Goal: Task Accomplishment & Management: Complete application form

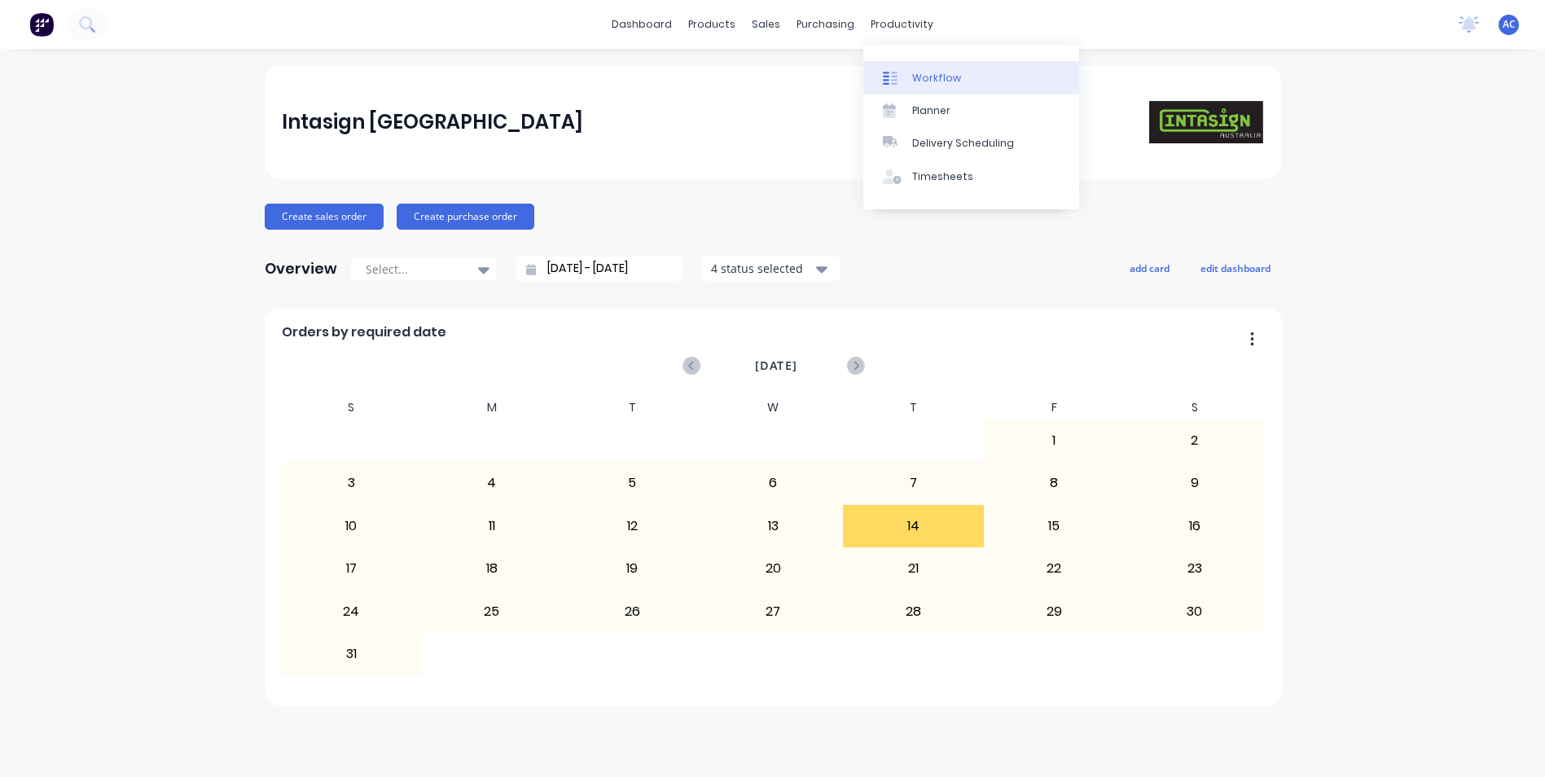
click at [918, 73] on div "Workflow" at bounding box center [936, 78] width 49 height 15
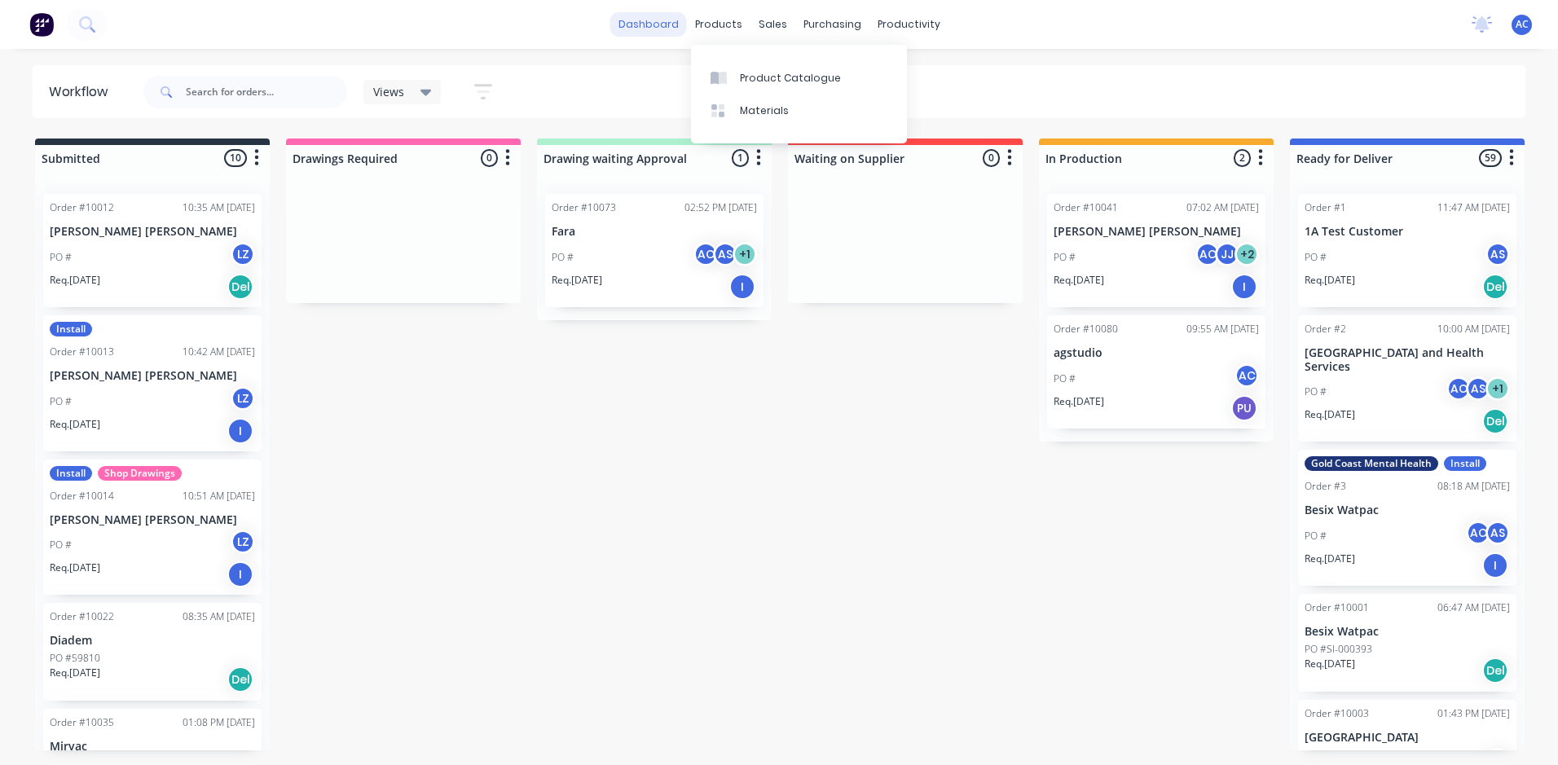
click at [674, 24] on link "dashboard" at bounding box center [648, 24] width 77 height 24
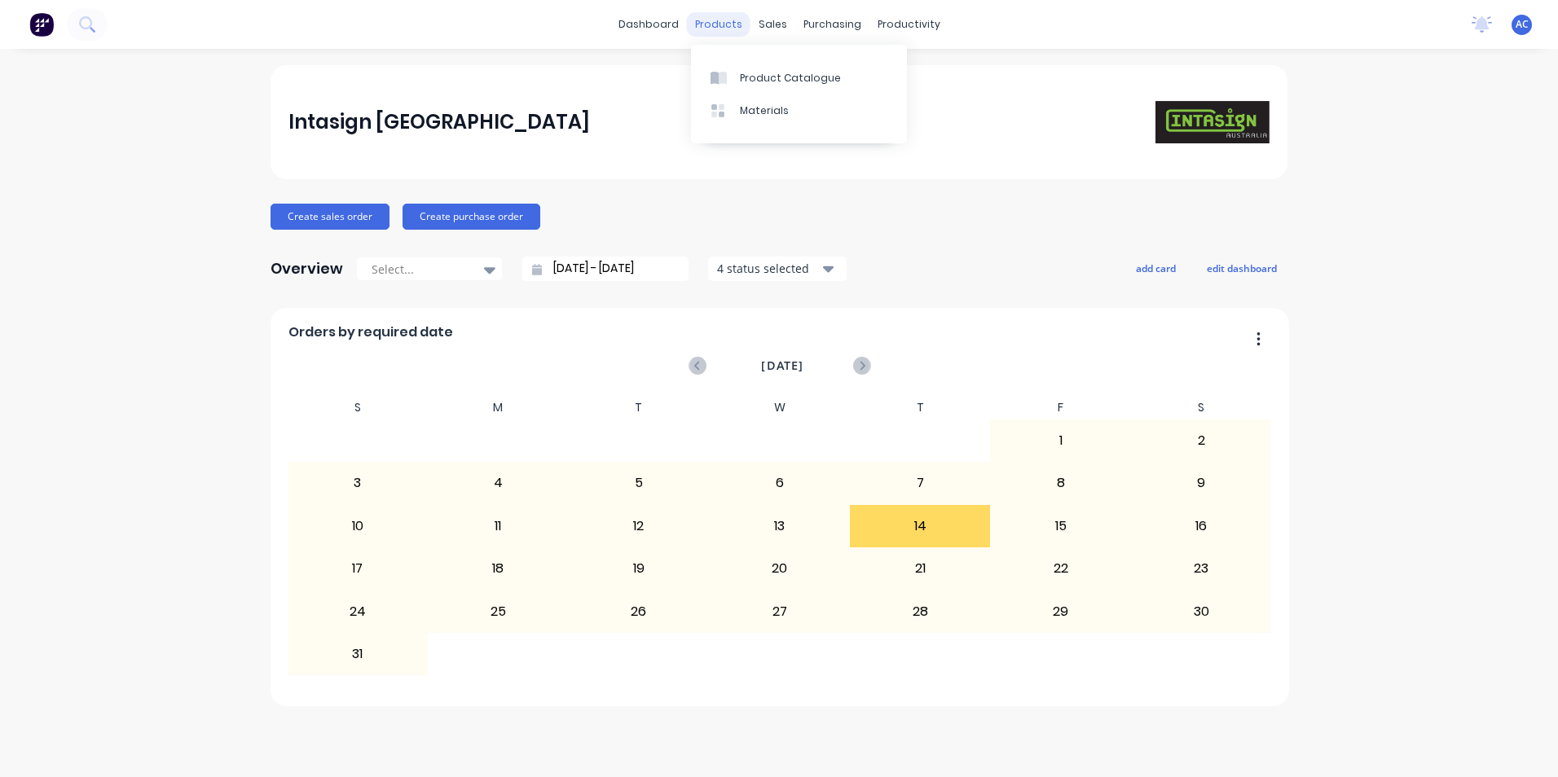
click at [727, 23] on div "products" at bounding box center [719, 24] width 64 height 24
click at [812, 25] on div "purchasing" at bounding box center [832, 24] width 74 height 24
click at [849, 65] on link "Purchase Orders" at bounding box center [901, 77] width 216 height 33
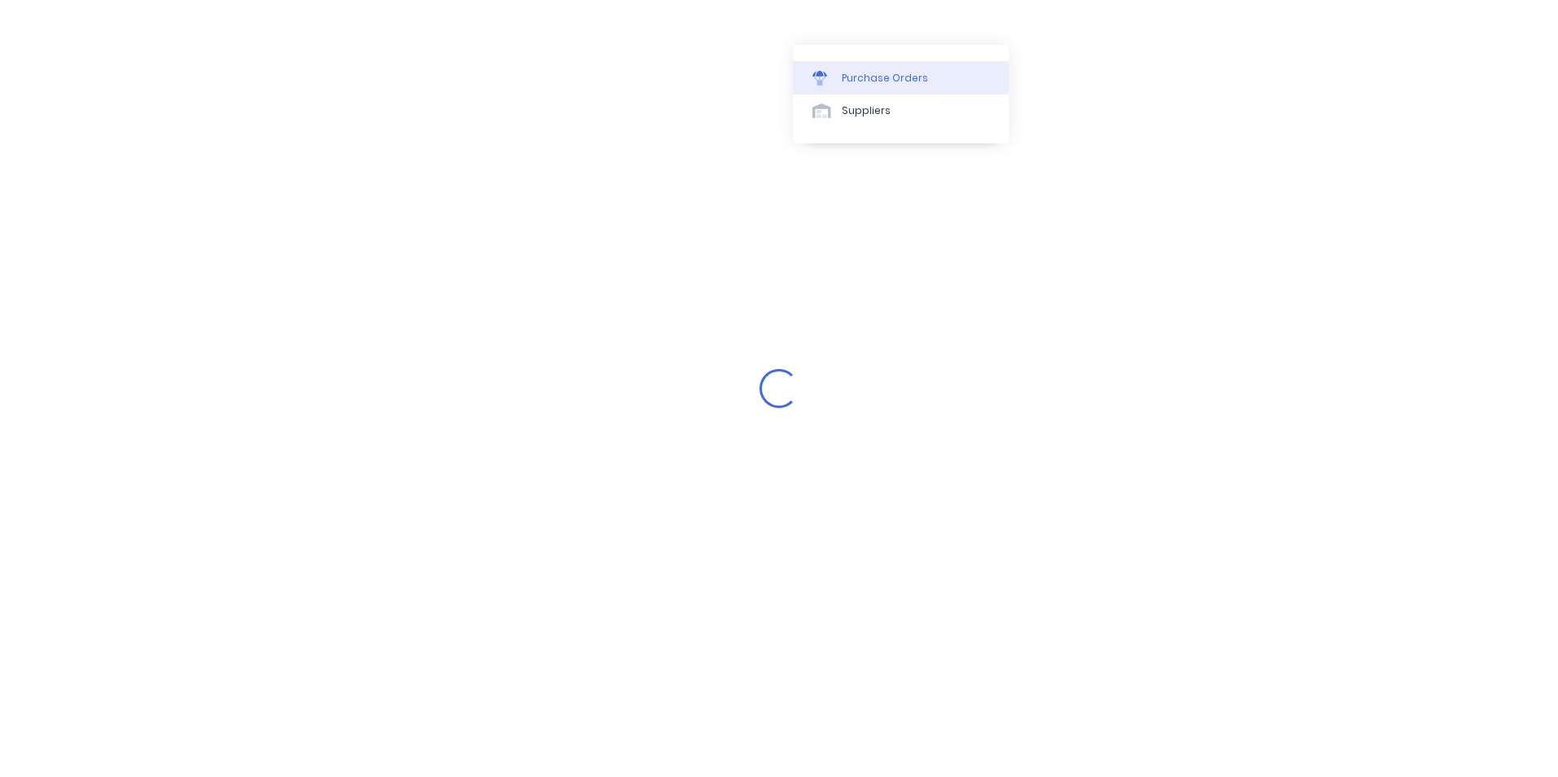
click at [888, 78] on div "Purchase Orders" at bounding box center [885, 78] width 86 height 15
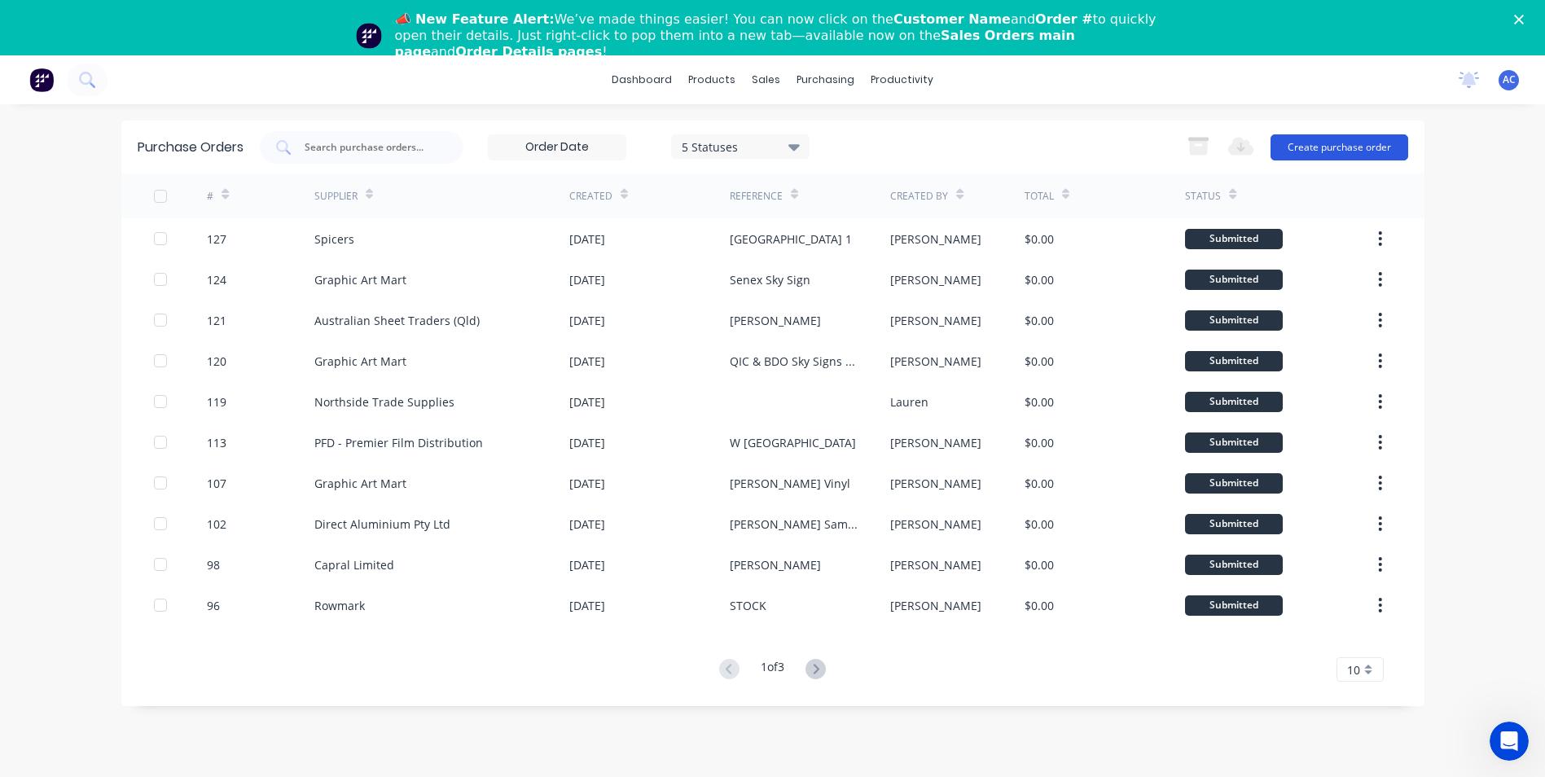
click at [1315, 142] on button "Create purchase order" at bounding box center [1340, 147] width 138 height 26
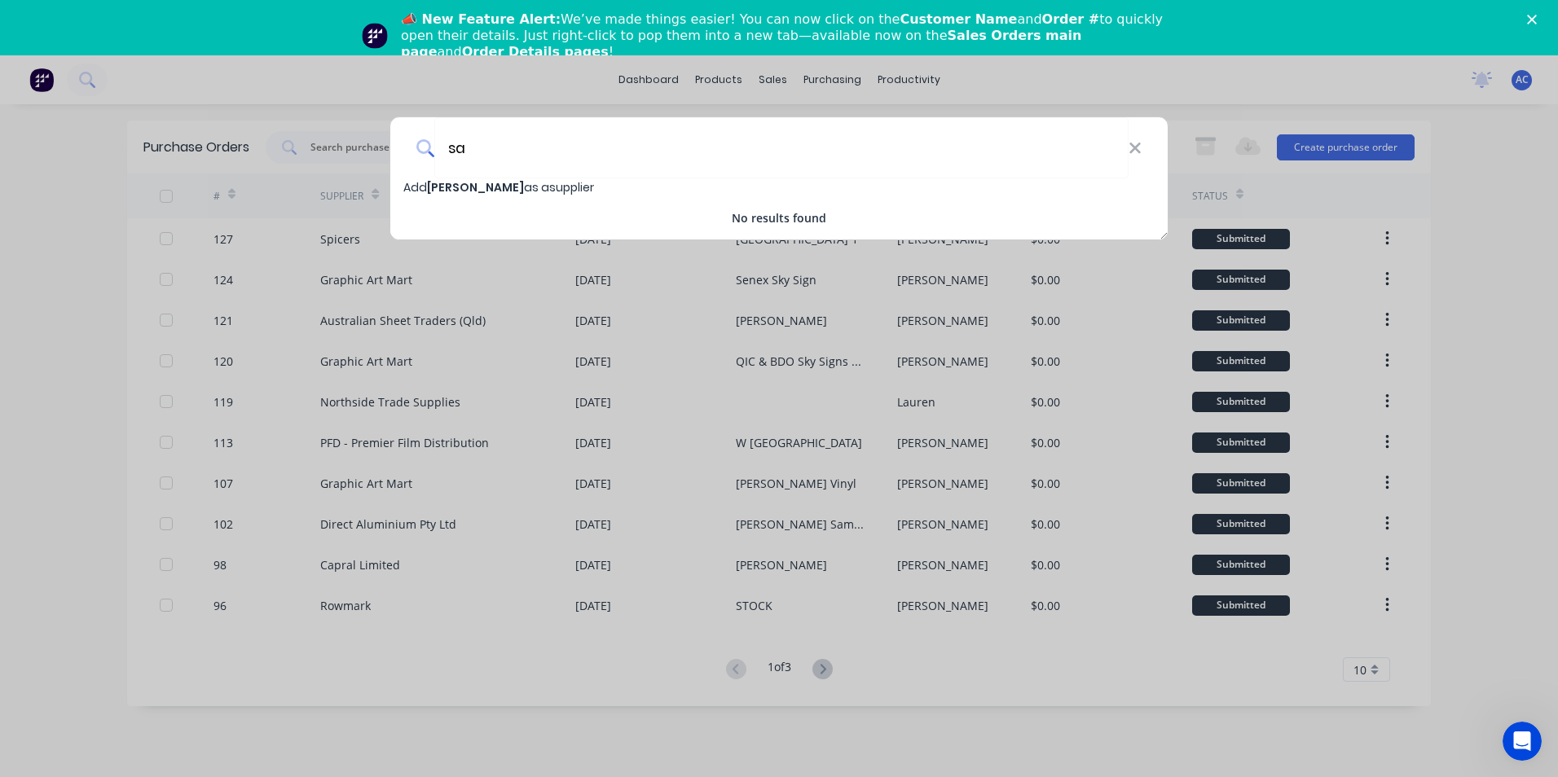
type input "s"
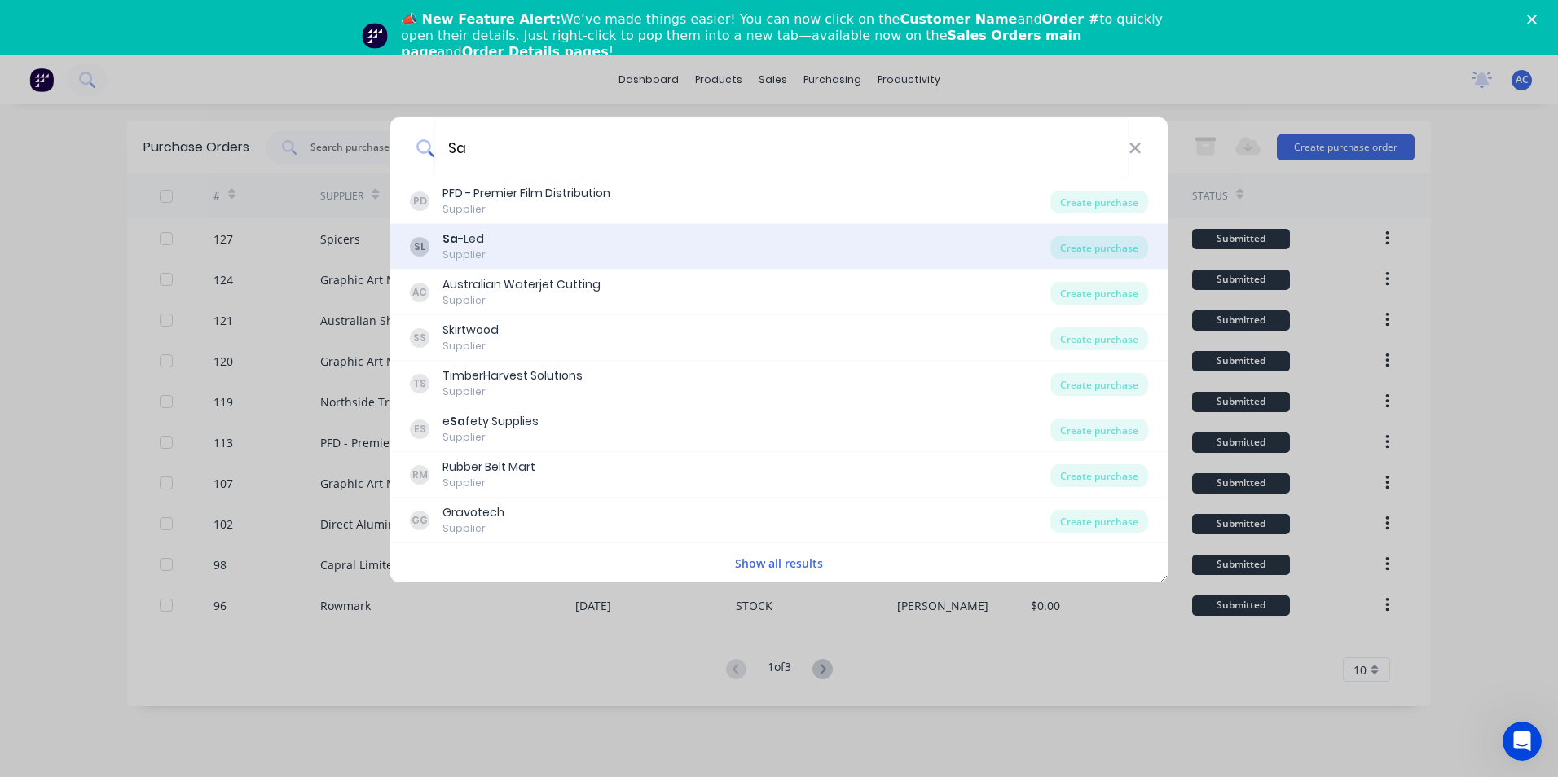
type input "Sa"
click at [632, 244] on div "SL Sa -Led Supplier" at bounding box center [730, 247] width 640 height 32
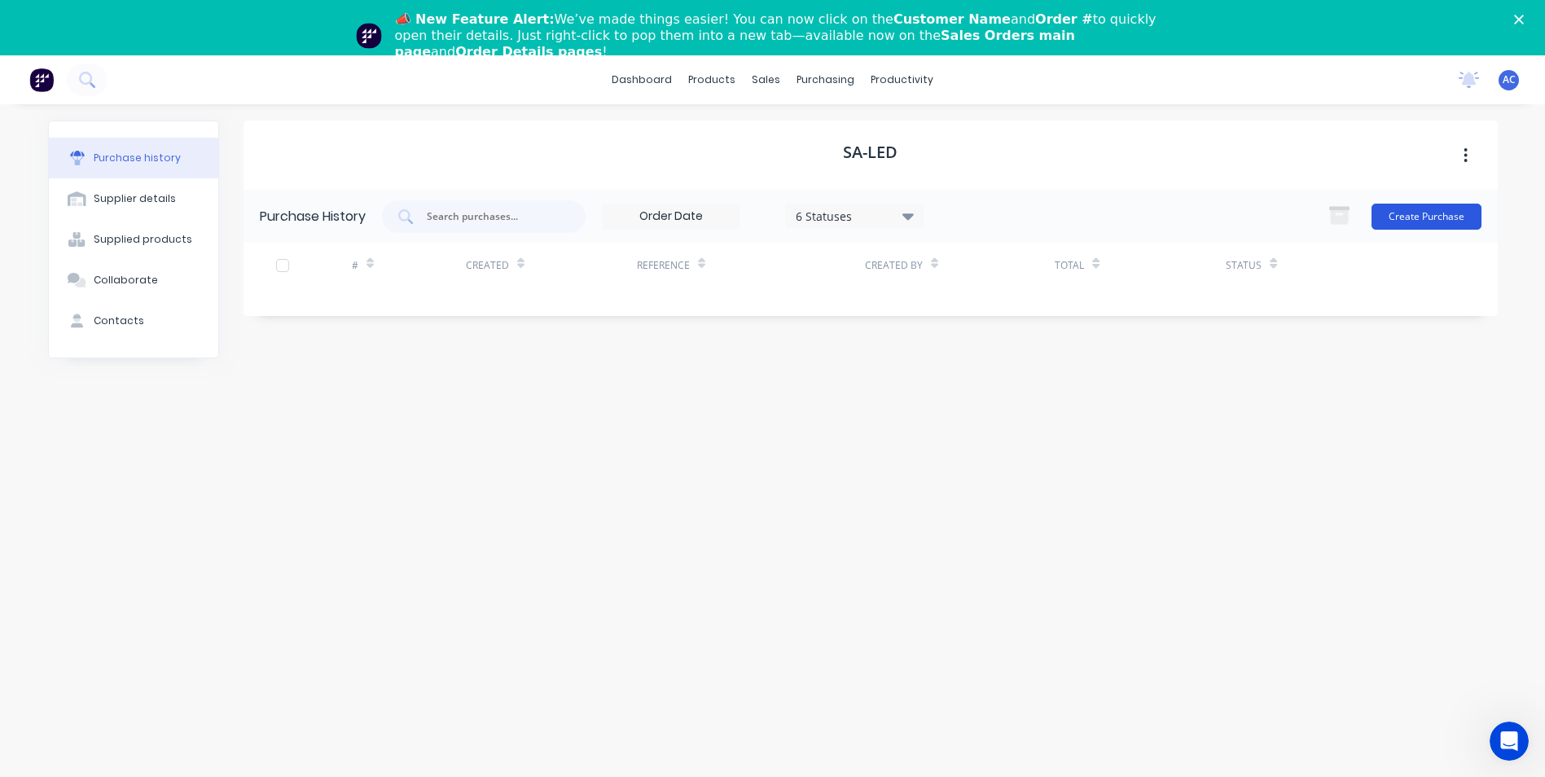
click at [1394, 221] on button "Create Purchase" at bounding box center [1427, 217] width 110 height 26
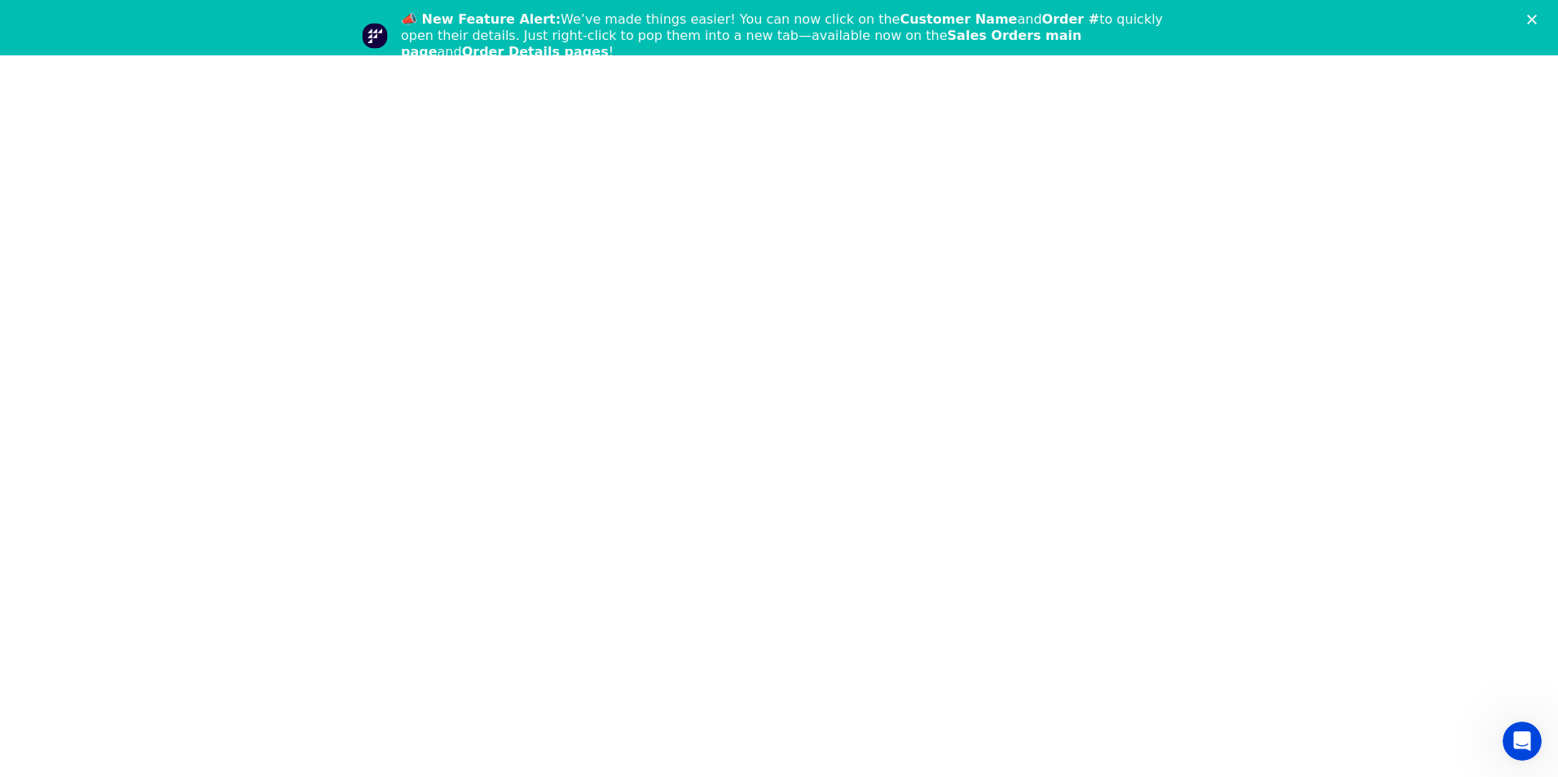
click at [1526, 24] on div "📣 New Feature Alert: We’ve made things easier! You can now click on the Custome…" at bounding box center [779, 36] width 1558 height 59
click at [1526, 18] on div "📣 New Feature Alert: We’ve made things easier! You can now click on the Custome…" at bounding box center [779, 36] width 1558 height 59
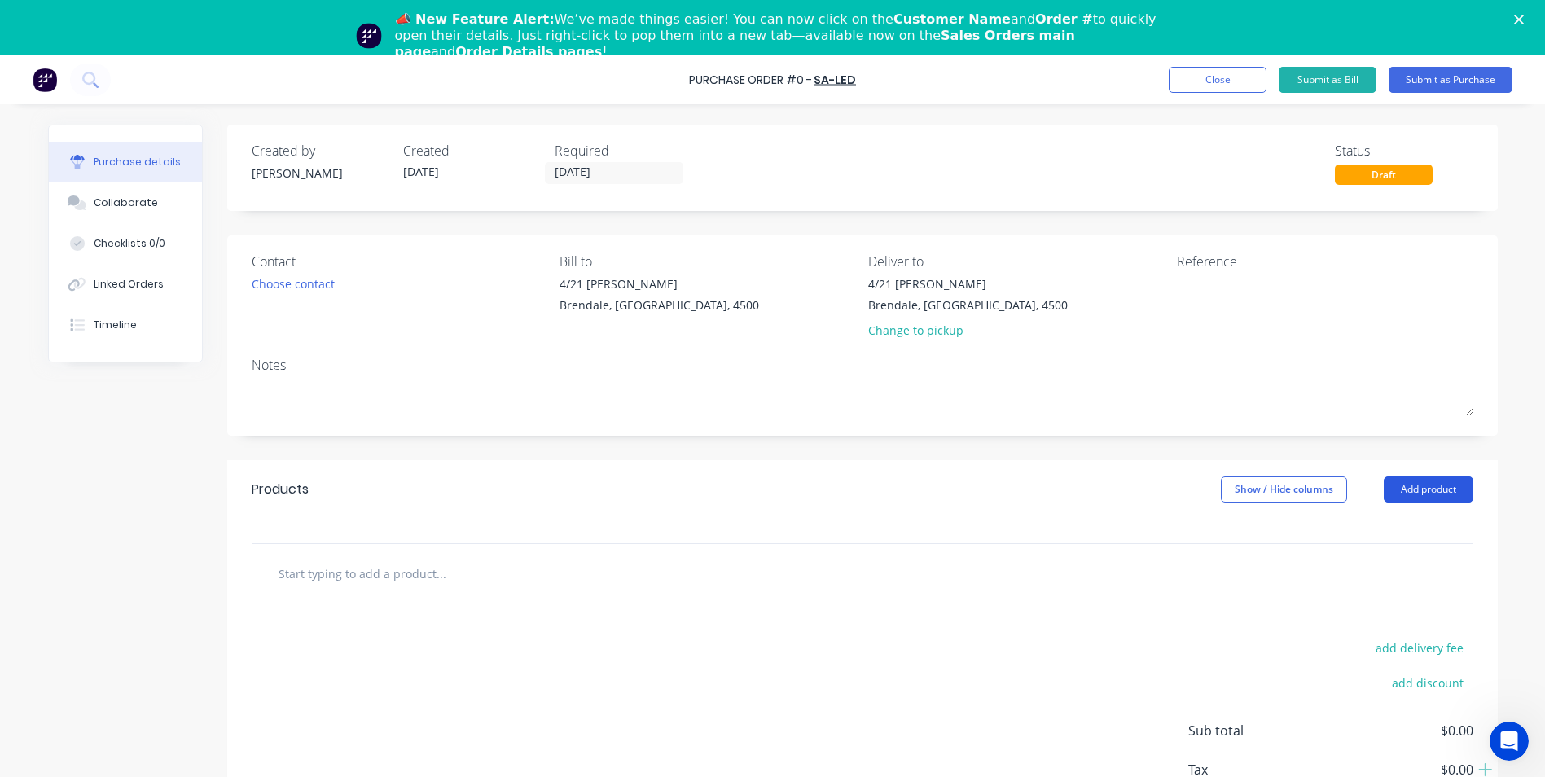
click at [1396, 494] on button "Add product" at bounding box center [1429, 490] width 90 height 26
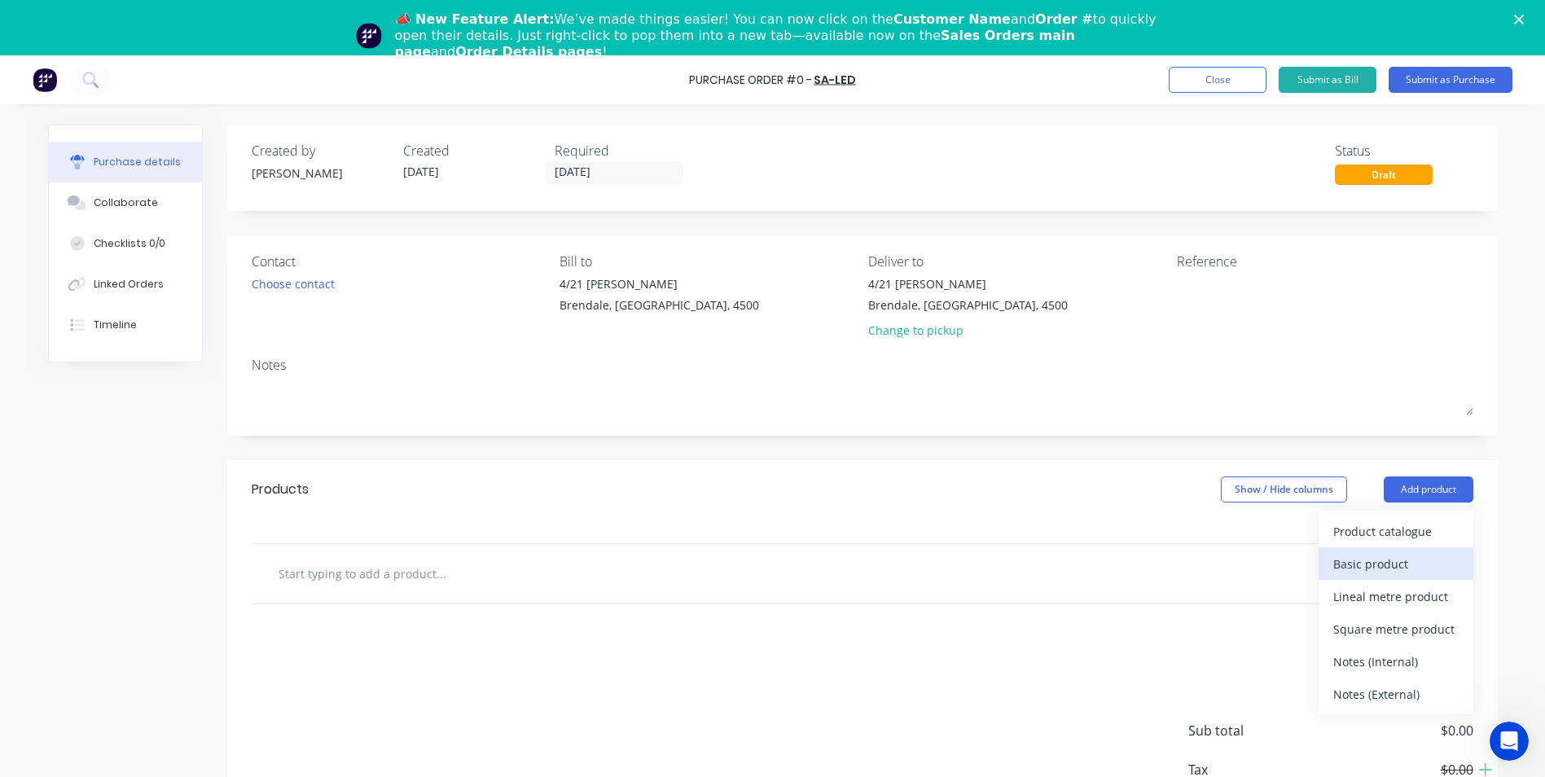
click at [1373, 573] on div "Basic product" at bounding box center [1396, 564] width 125 height 24
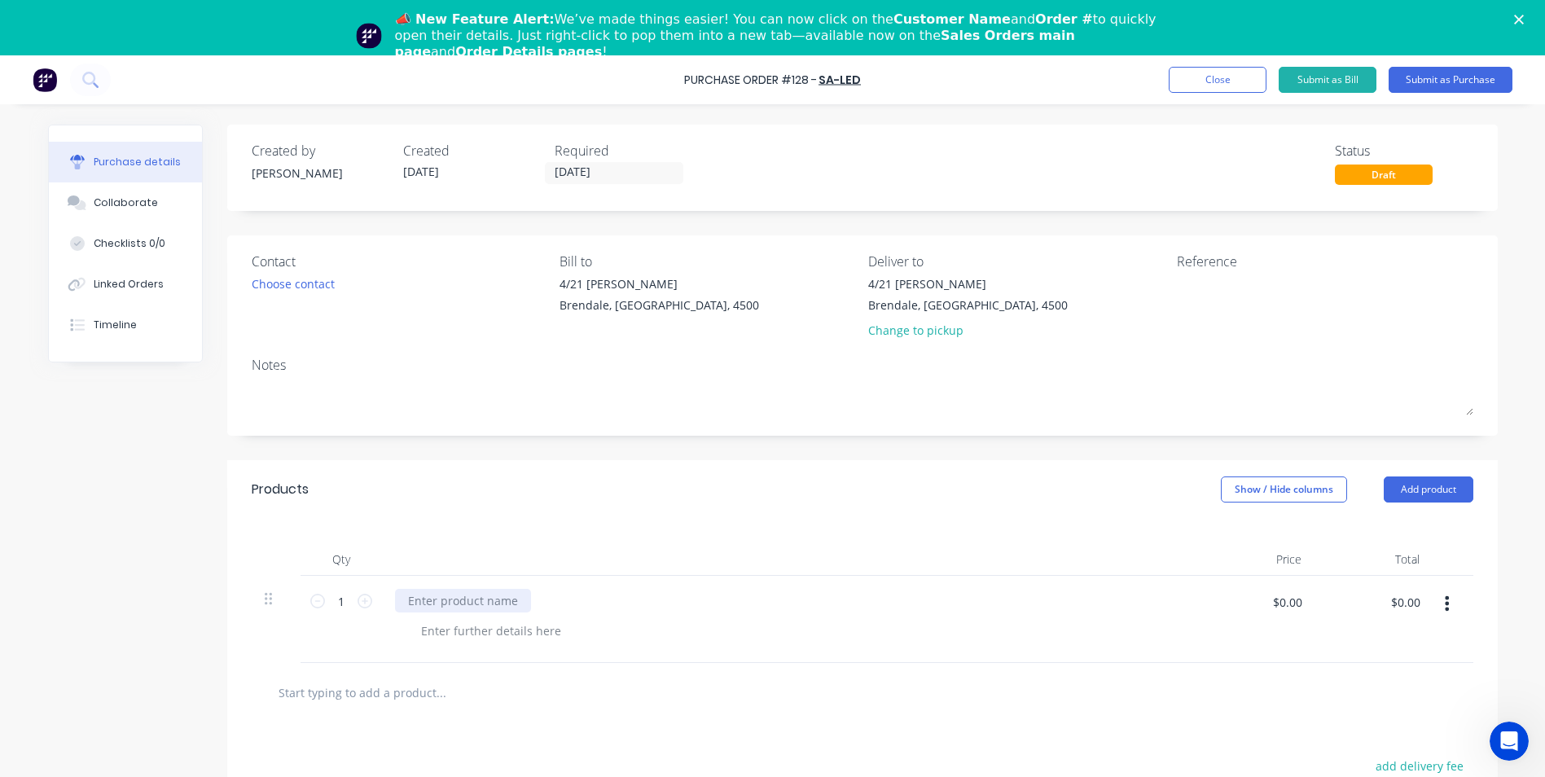
click at [479, 606] on div at bounding box center [463, 601] width 136 height 24
paste div
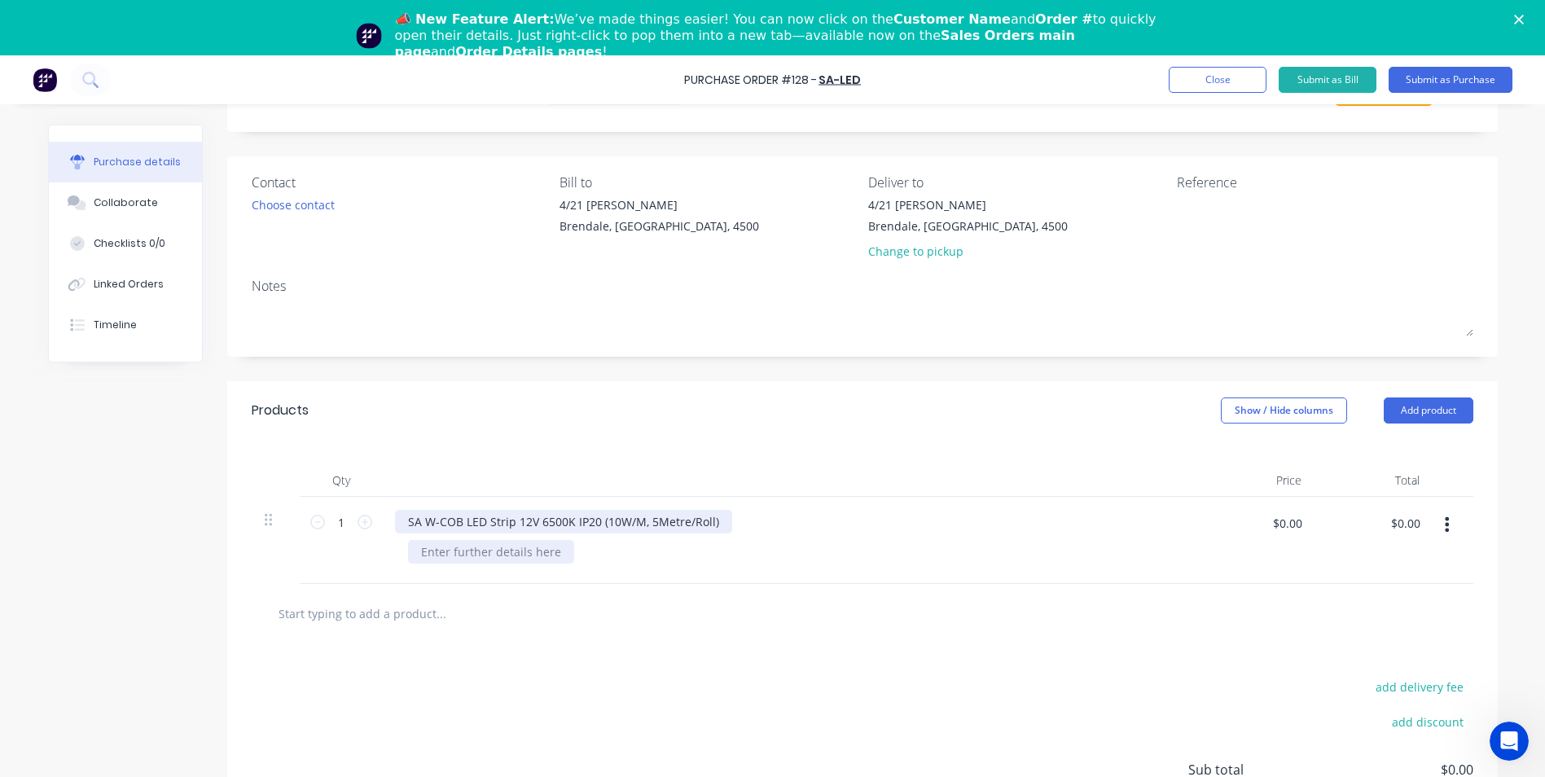
scroll to position [81, 0]
click at [516, 555] on div at bounding box center [491, 550] width 166 height 24
paste div
click at [358, 521] on icon at bounding box center [365, 520] width 15 height 15
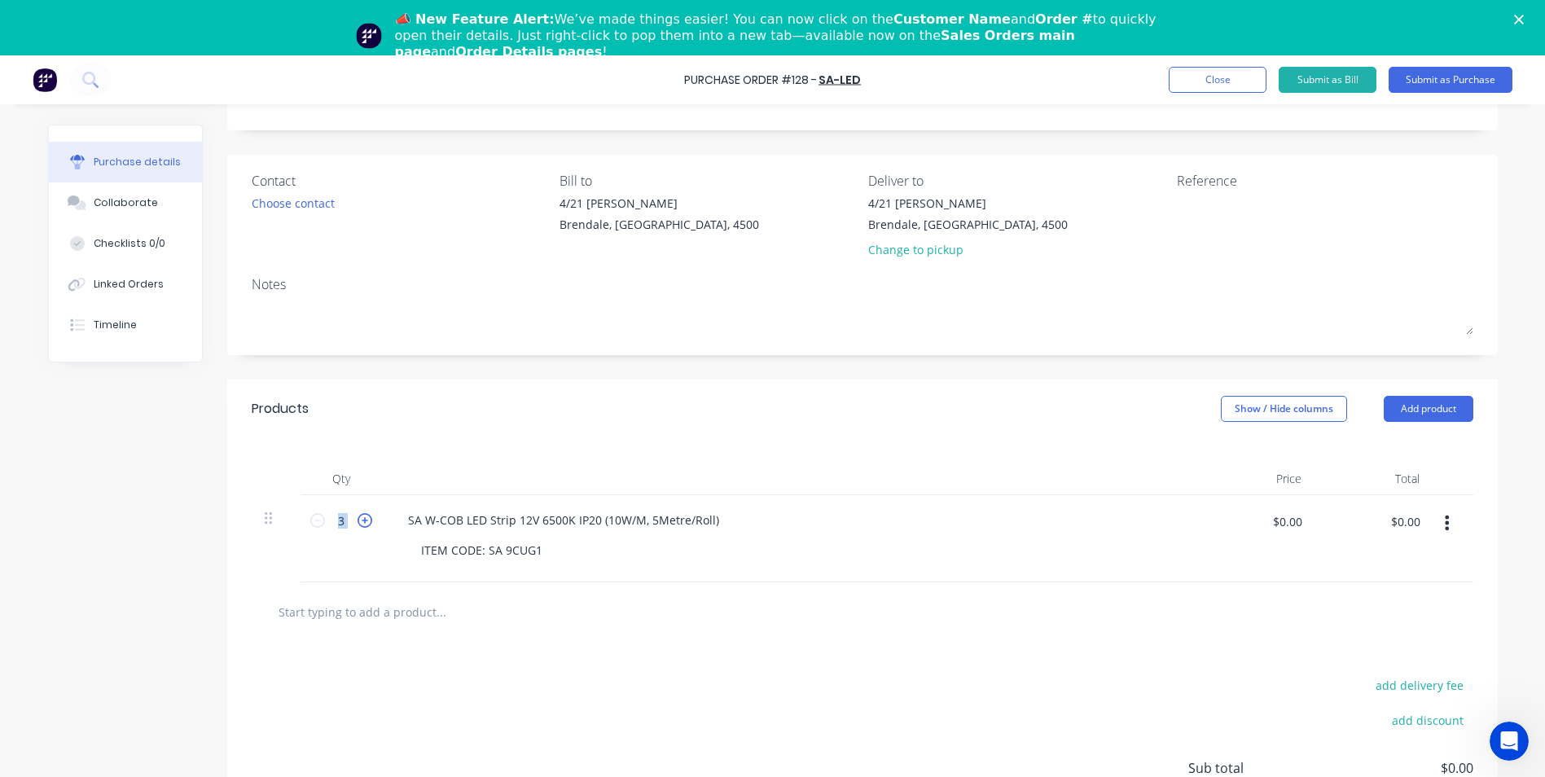
click at [358, 521] on icon at bounding box center [365, 520] width 15 height 15
click at [361, 526] on icon at bounding box center [365, 520] width 15 height 15
type input "5"
click at [1430, 411] on button "Add product" at bounding box center [1429, 409] width 90 height 26
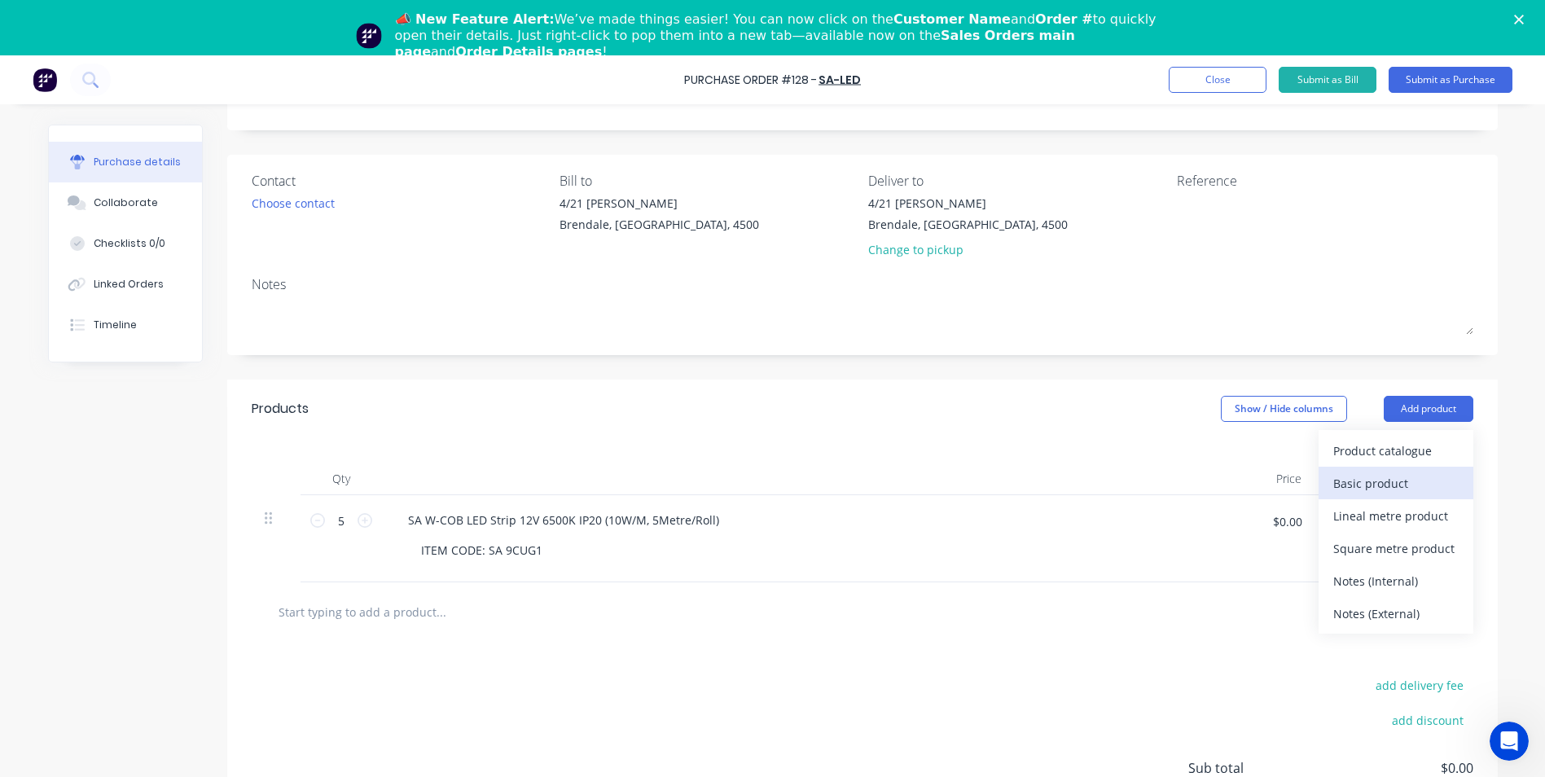
click at [1411, 469] on button "Basic product" at bounding box center [1396, 483] width 155 height 33
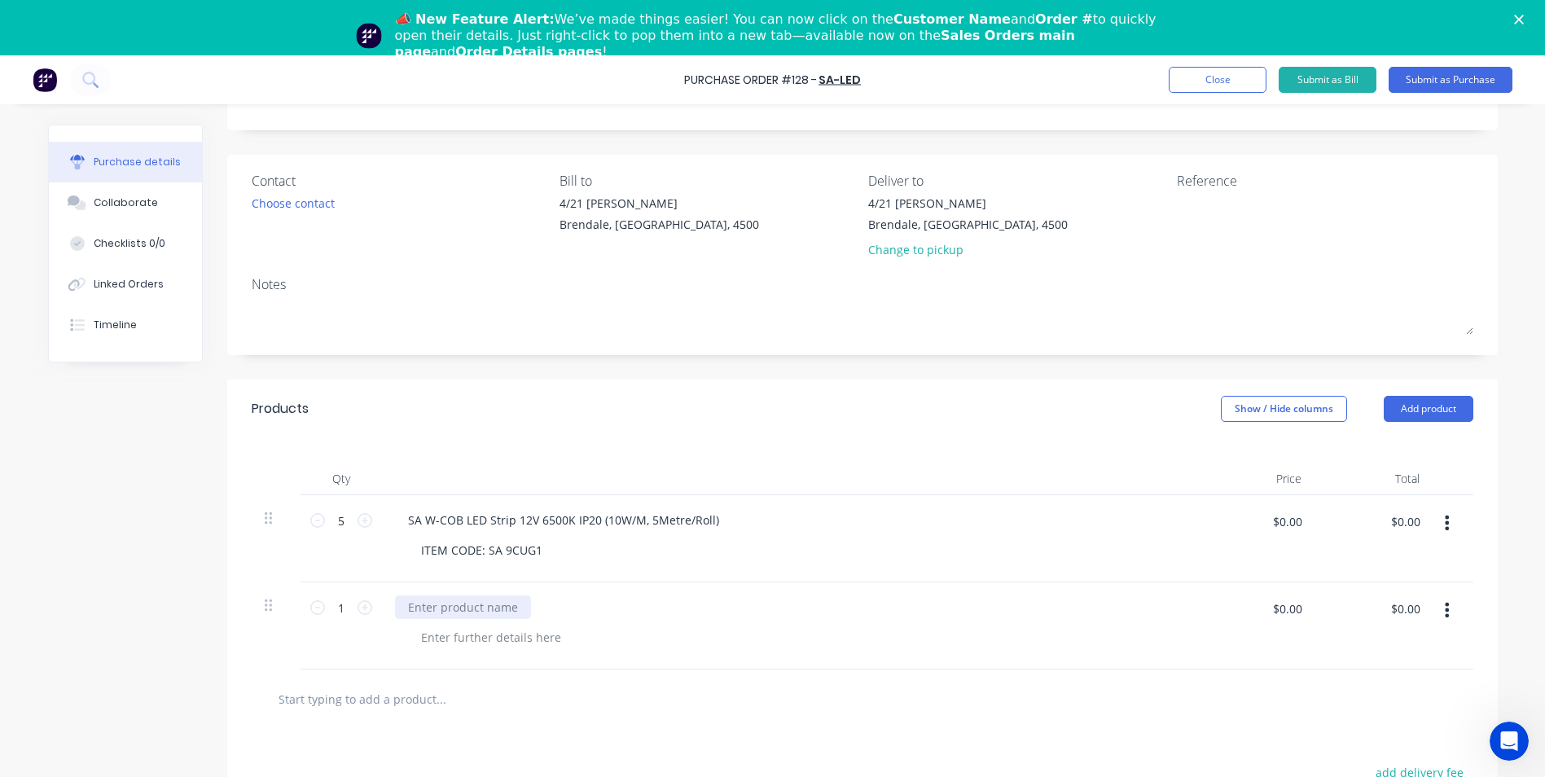
click at [476, 604] on div at bounding box center [463, 607] width 136 height 24
paste div
click at [515, 636] on div at bounding box center [491, 638] width 166 height 24
paste div
click at [363, 608] on icon at bounding box center [365, 607] width 15 height 15
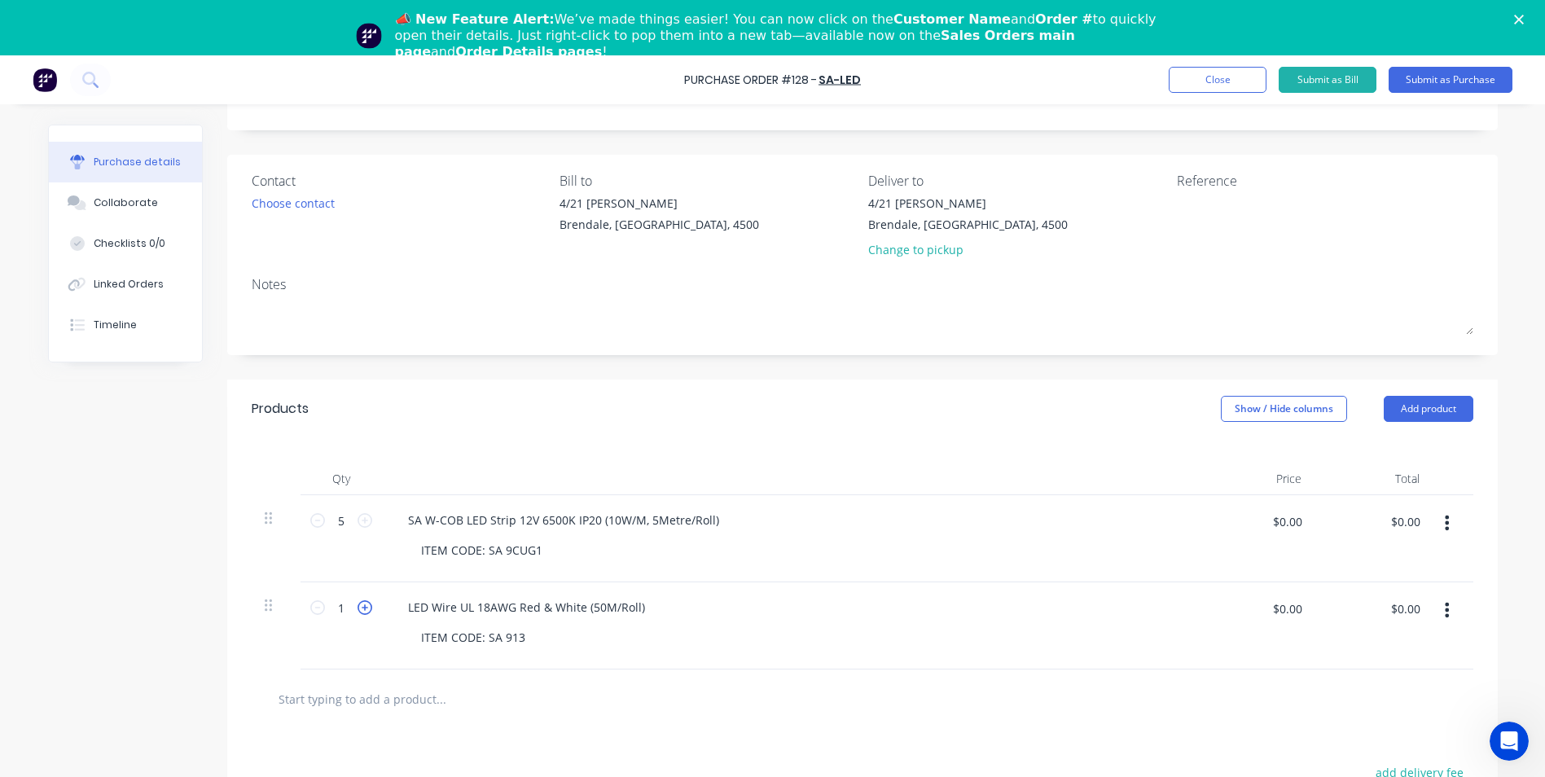
type input "2"
click at [1250, 184] on div "Reference" at bounding box center [1325, 181] width 297 height 20
click at [1243, 197] on textarea at bounding box center [1279, 213] width 204 height 37
type textarea "[PERSON_NAME] and Stock"
type textarea "x"
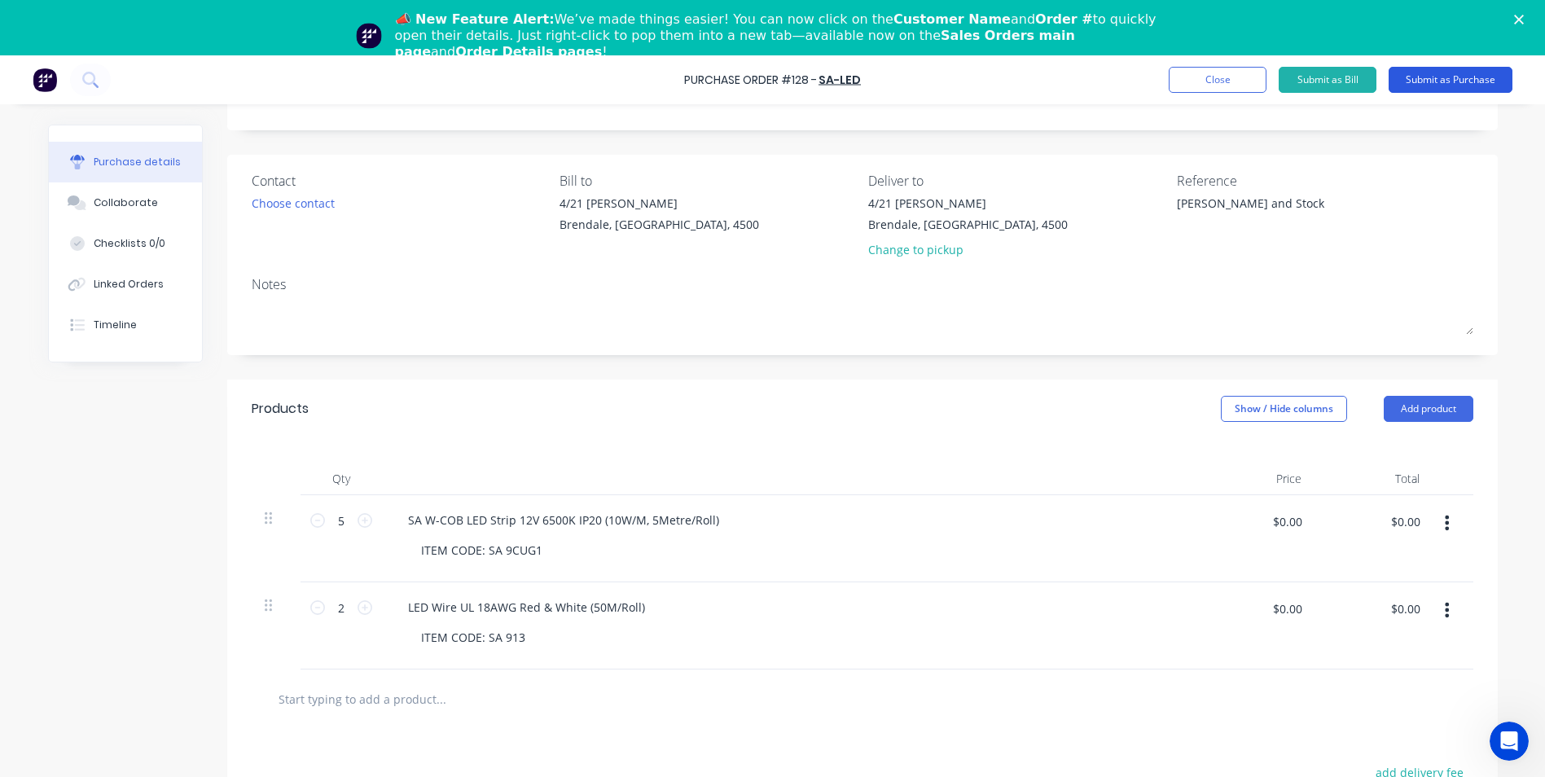
type textarea "[PERSON_NAME] and Stock"
click at [1430, 77] on button "Submit as Purchase" at bounding box center [1451, 80] width 124 height 26
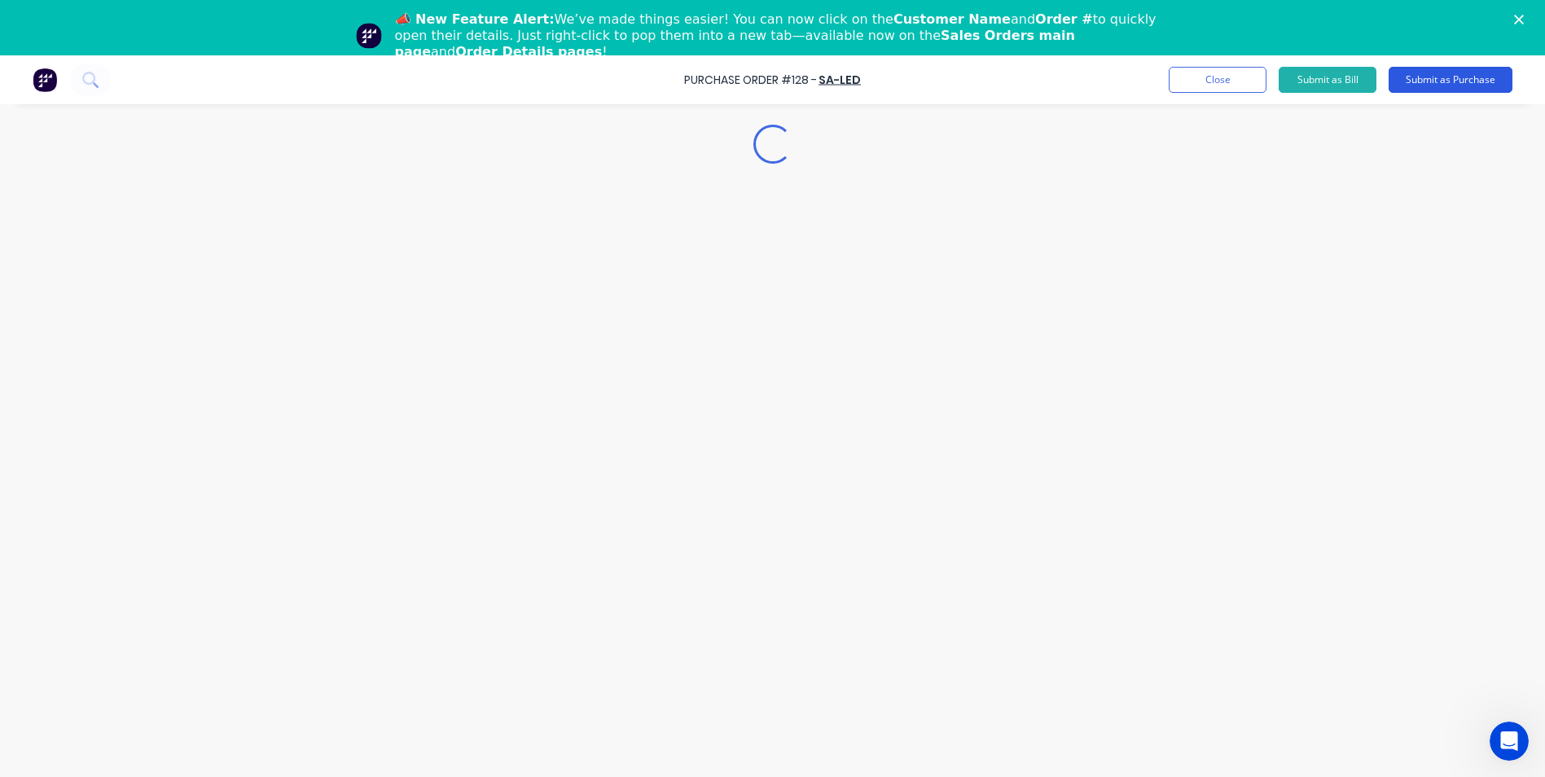
scroll to position [0, 0]
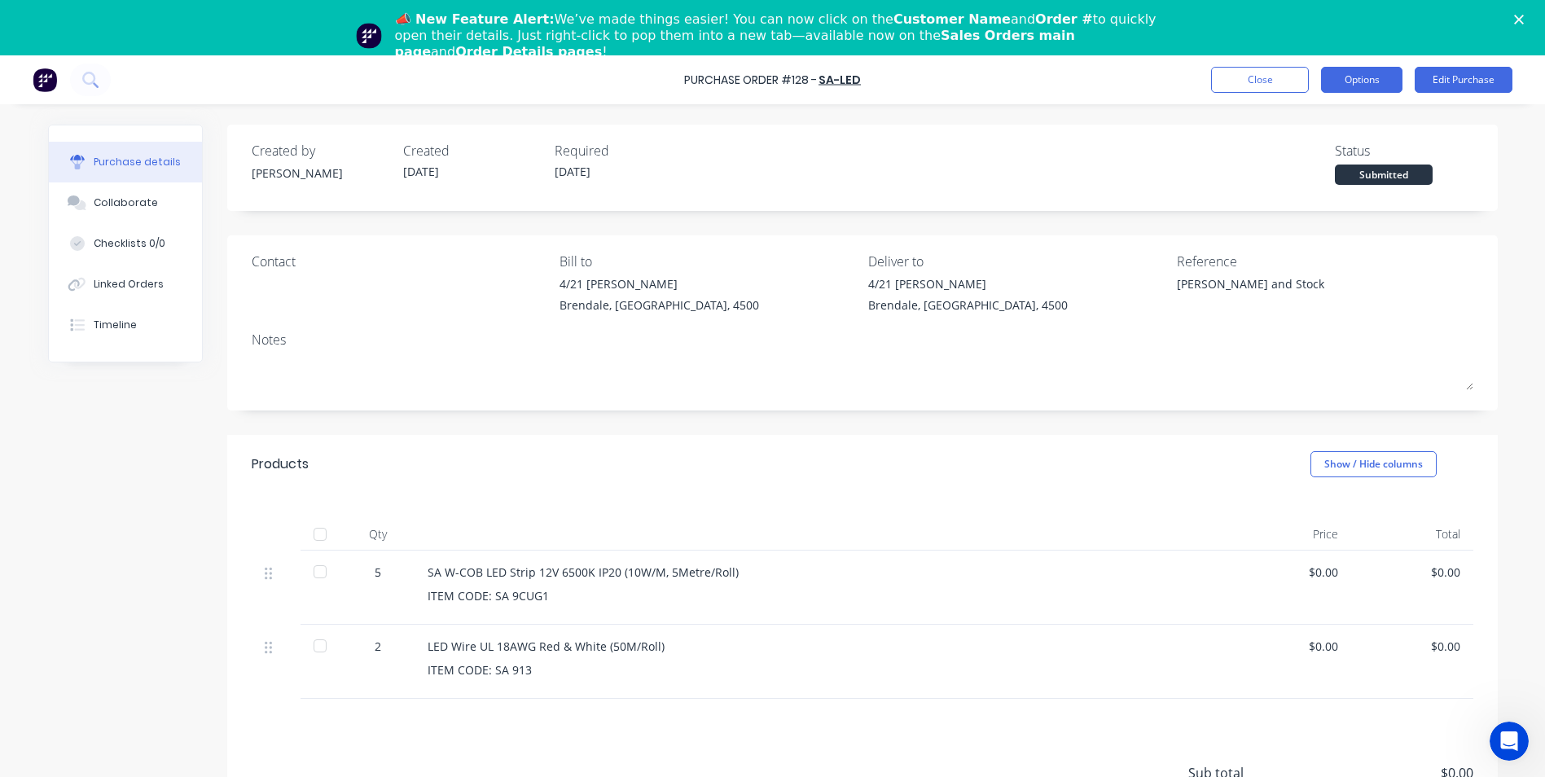
click at [1373, 81] on button "Options" at bounding box center [1361, 80] width 81 height 26
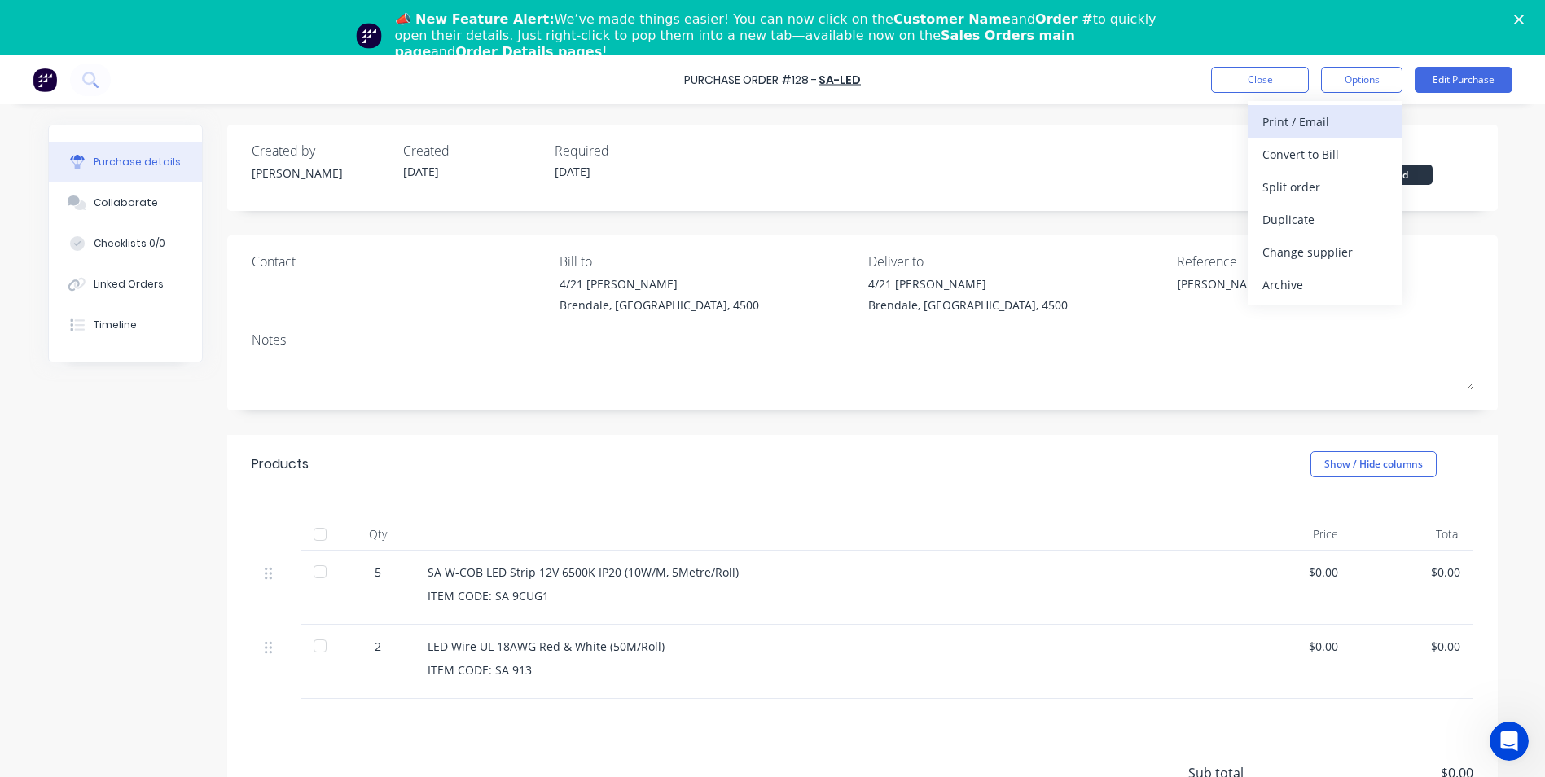
click at [1343, 121] on div "Print / Email" at bounding box center [1325, 122] width 125 height 24
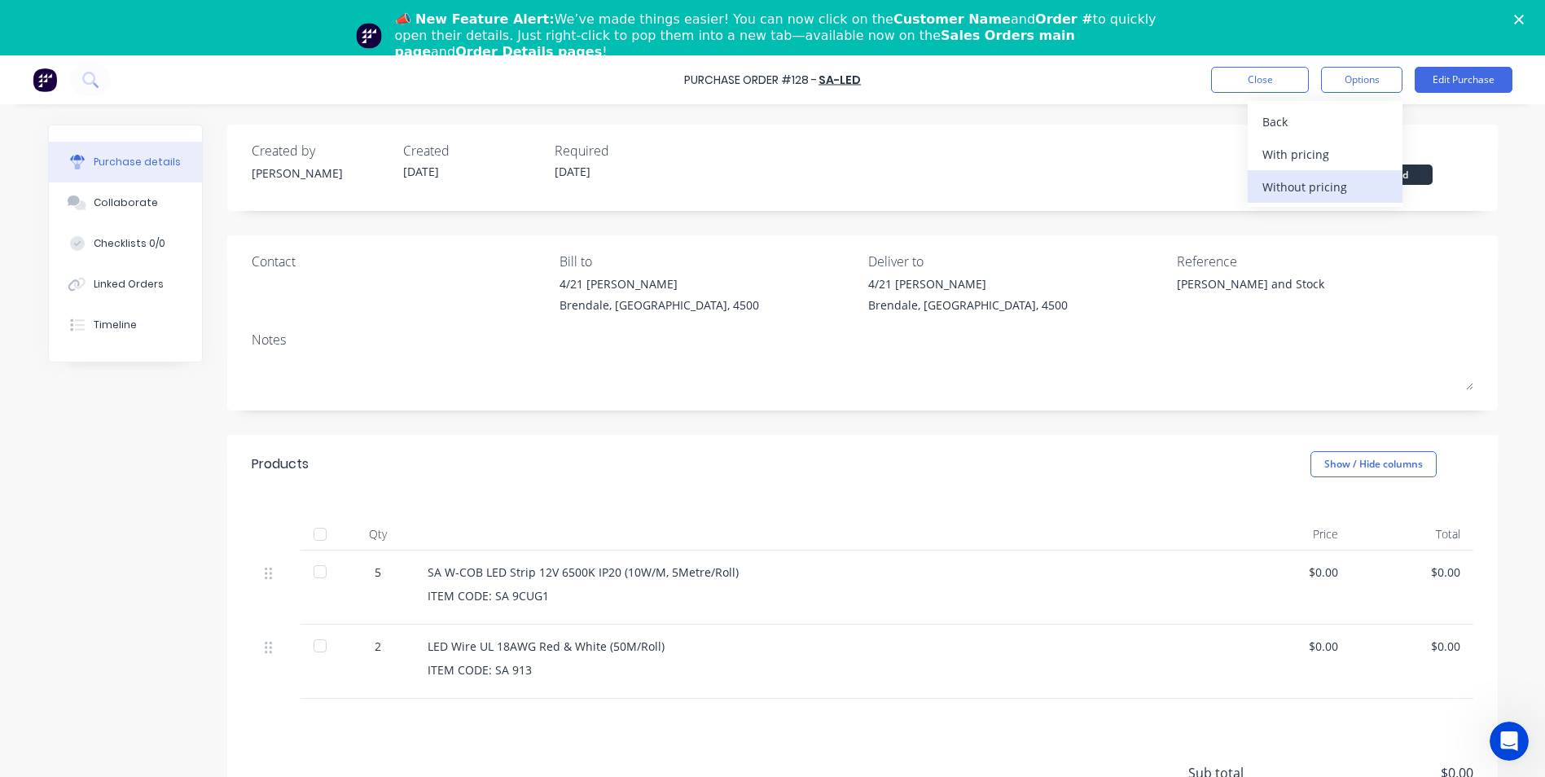
click at [1328, 189] on div "Without pricing" at bounding box center [1325, 187] width 125 height 24
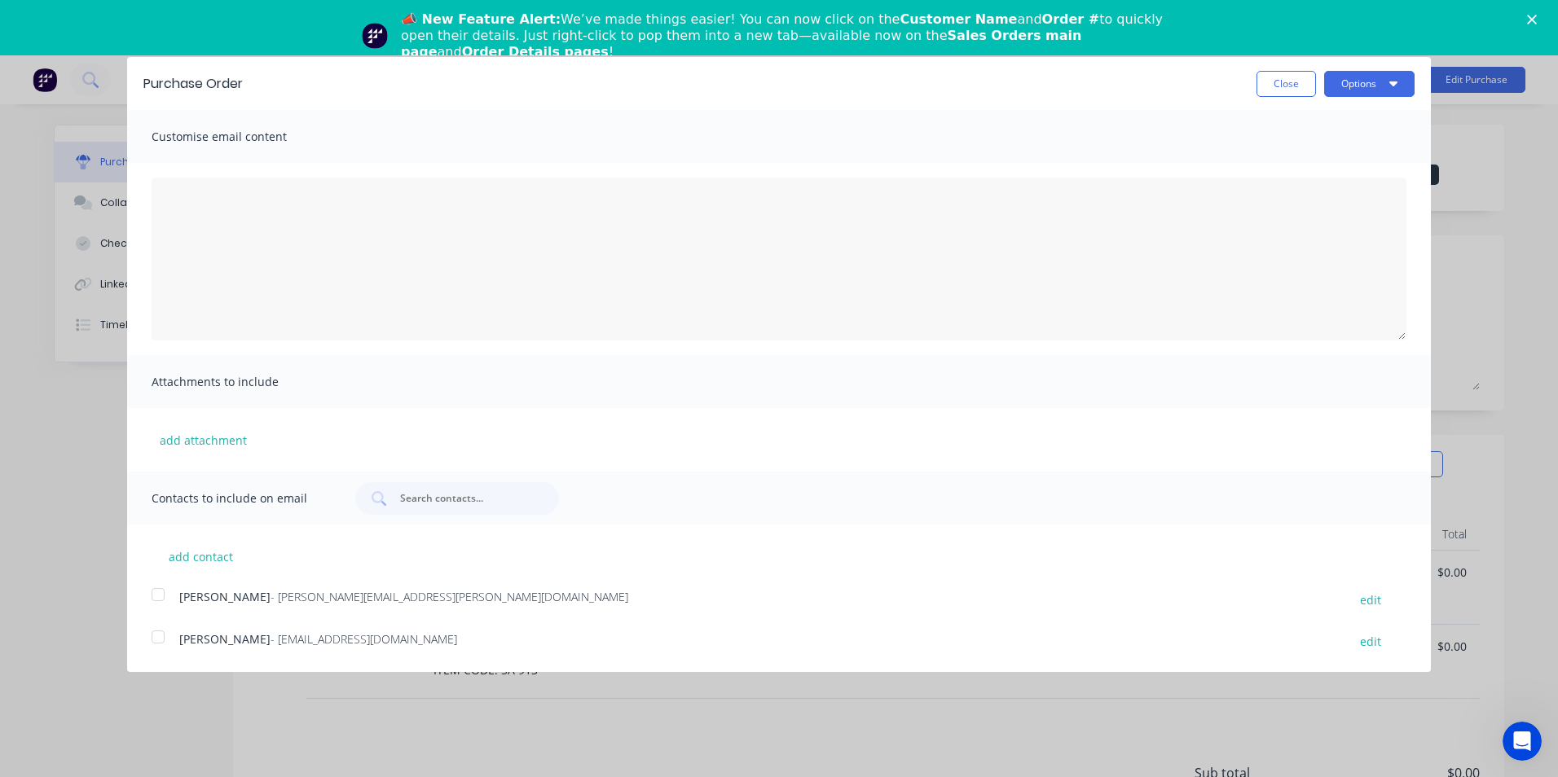
click at [165, 632] on div at bounding box center [158, 637] width 33 height 33
click at [155, 603] on div at bounding box center [158, 594] width 33 height 33
click at [1306, 86] on button "Close" at bounding box center [1285, 84] width 59 height 26
type textarea "x"
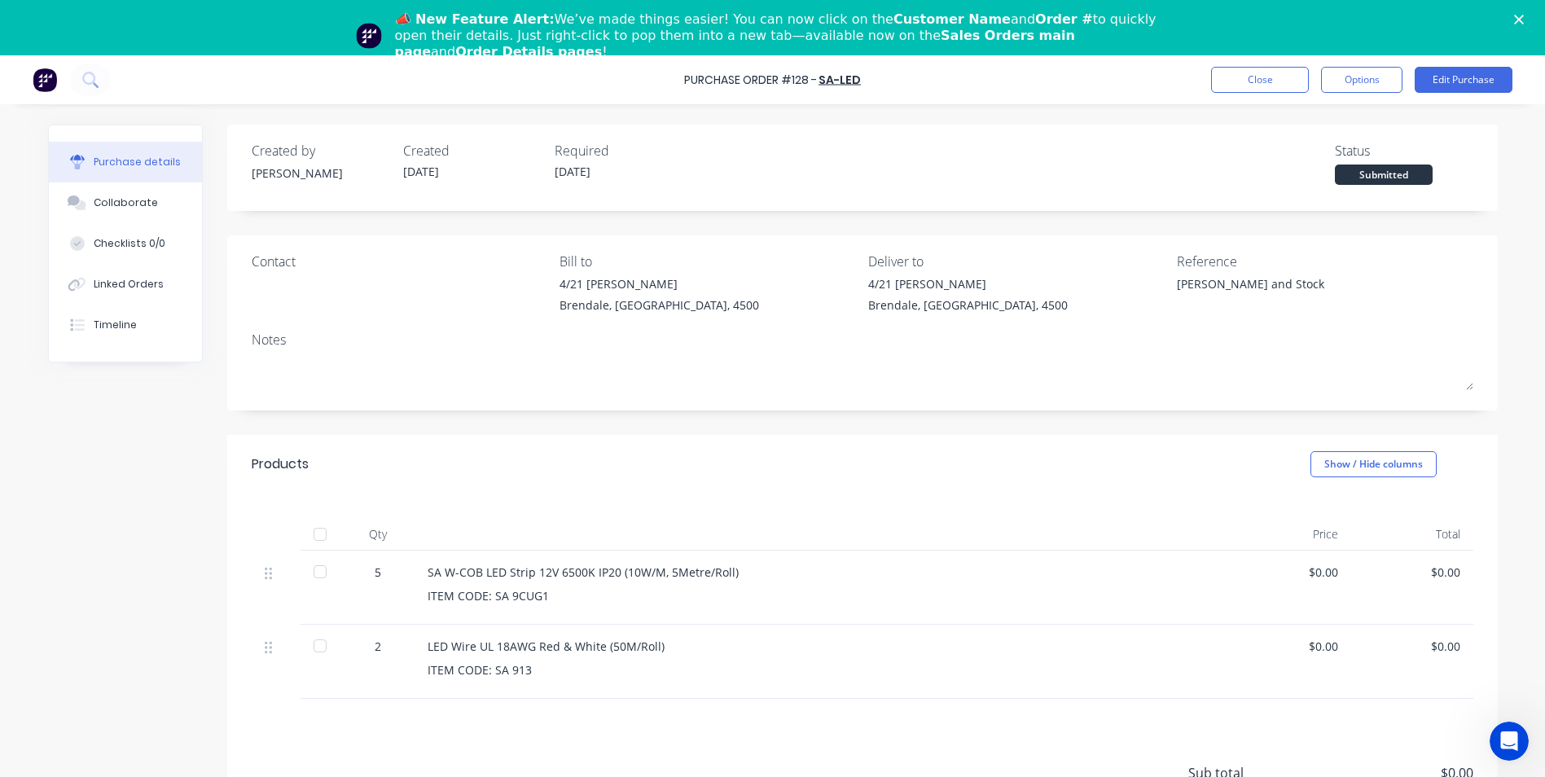
click at [1325, 228] on div "Created by [PERSON_NAME] Created [DATE] Required [DATE] Status Submitted Contac…" at bounding box center [862, 520] width 1271 height 790
